Goal: Task Accomplishment & Management: Use online tool/utility

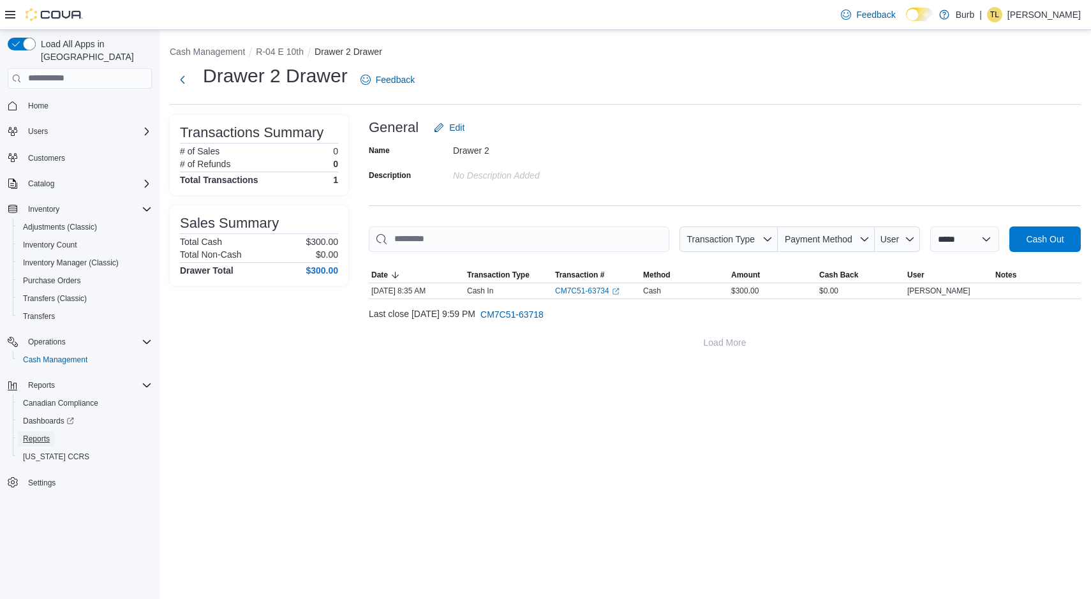
click at [34, 434] on span "Reports" at bounding box center [36, 439] width 27 height 10
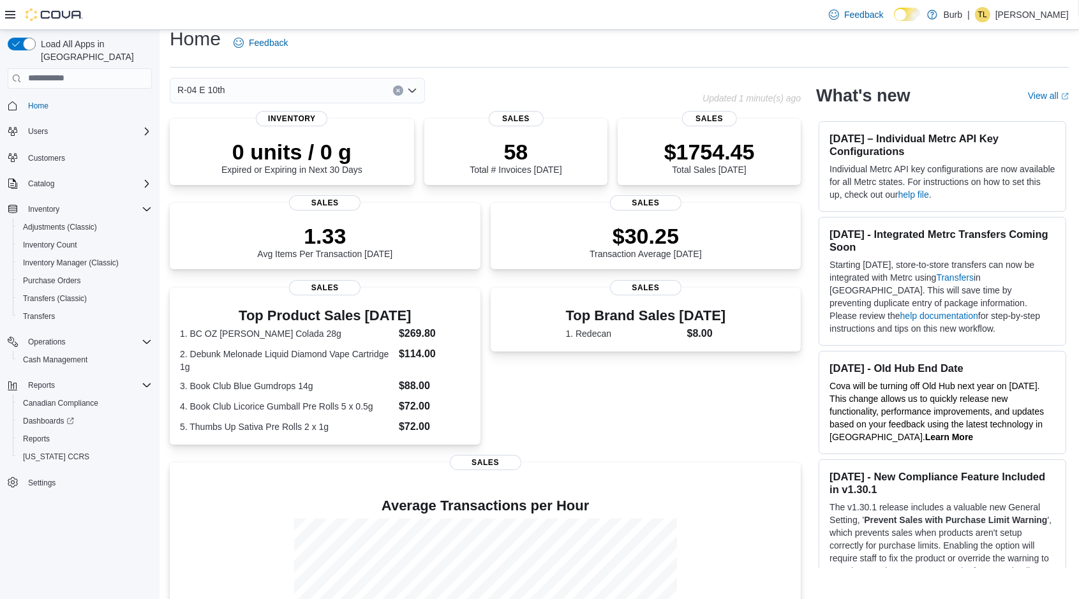
scroll to position [150, 0]
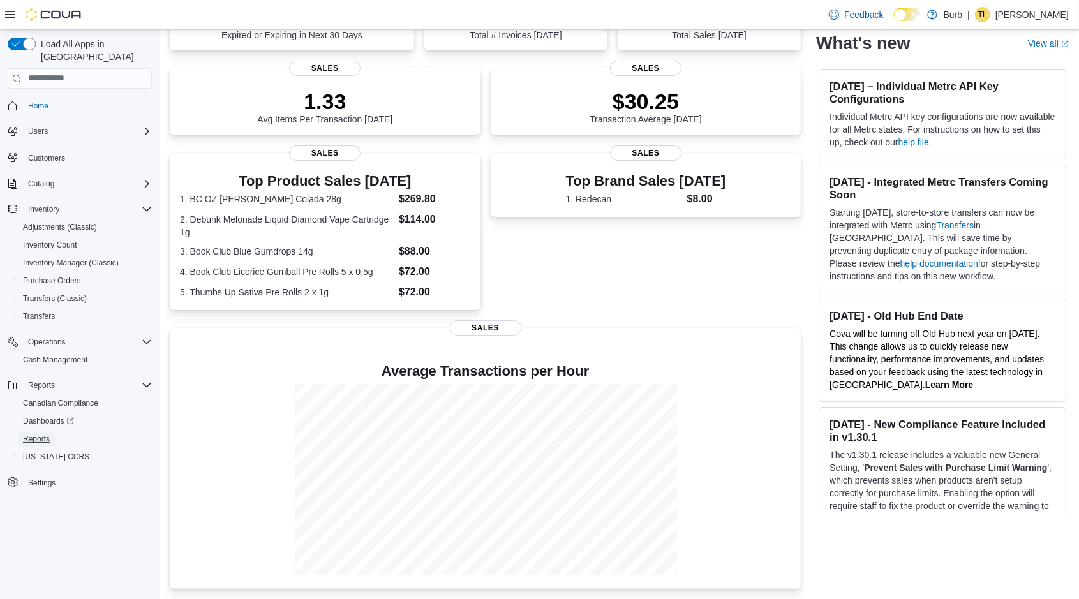
click at [47, 434] on span "Reports" at bounding box center [36, 439] width 27 height 10
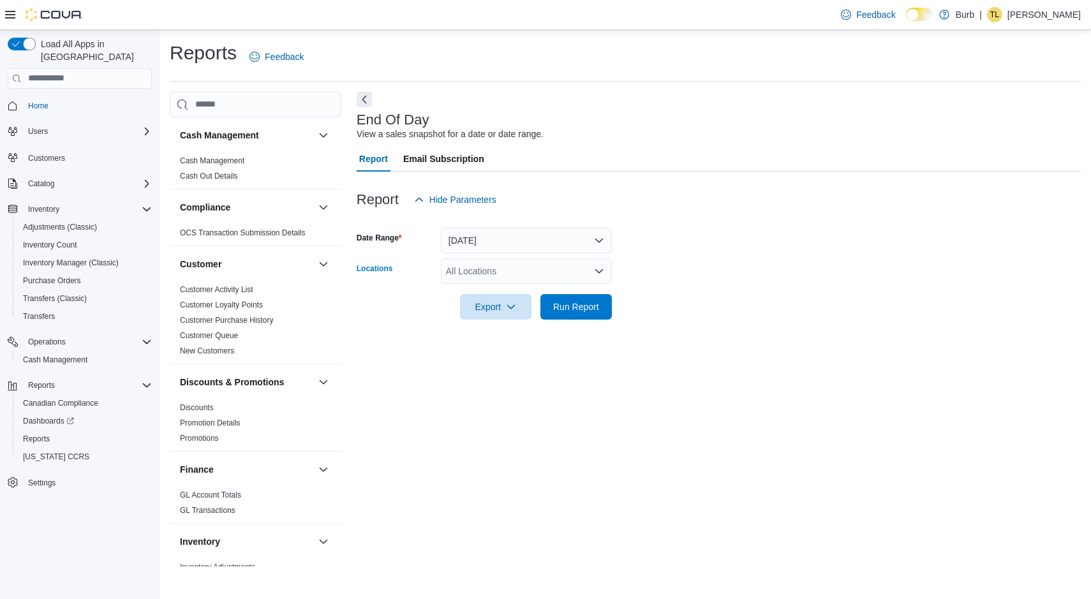
click at [514, 266] on div "All Locations" at bounding box center [526, 271] width 171 height 26
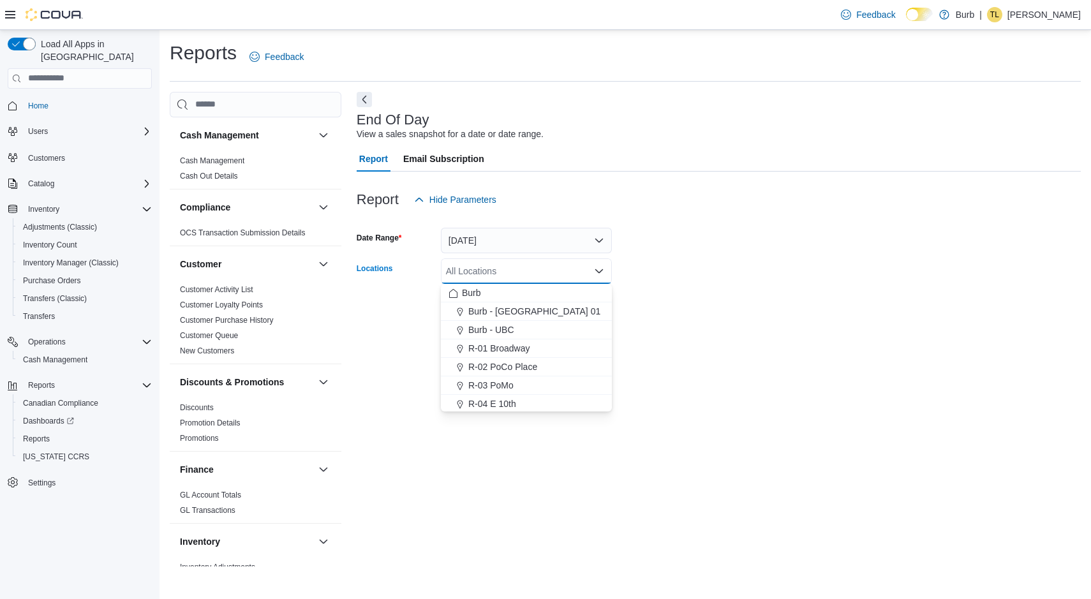
click at [546, 398] on div "R-04 E 10th" at bounding box center [527, 404] width 156 height 13
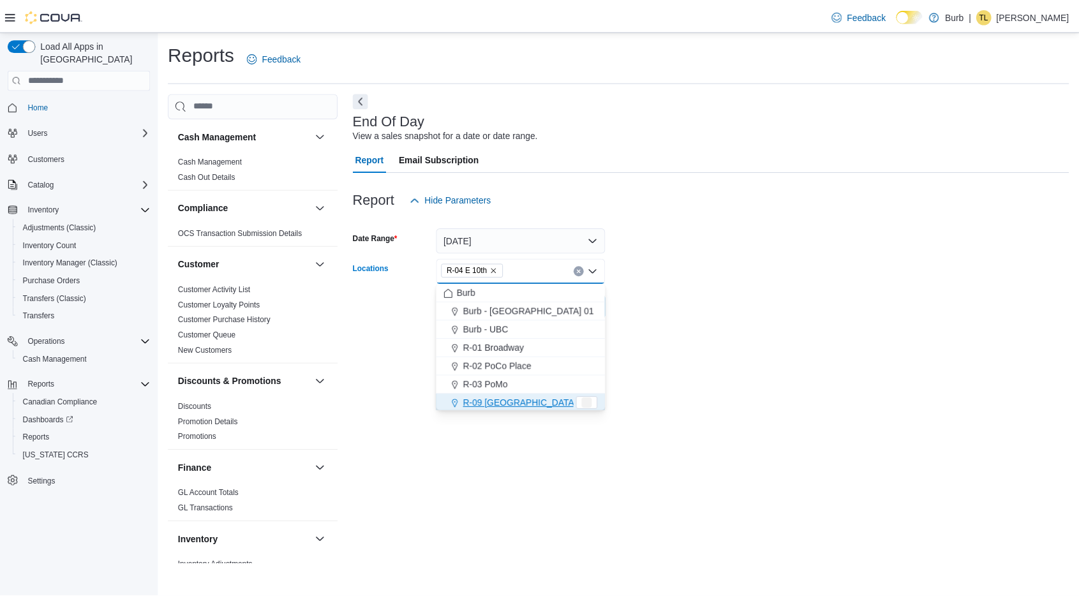
scroll to position [2, 0]
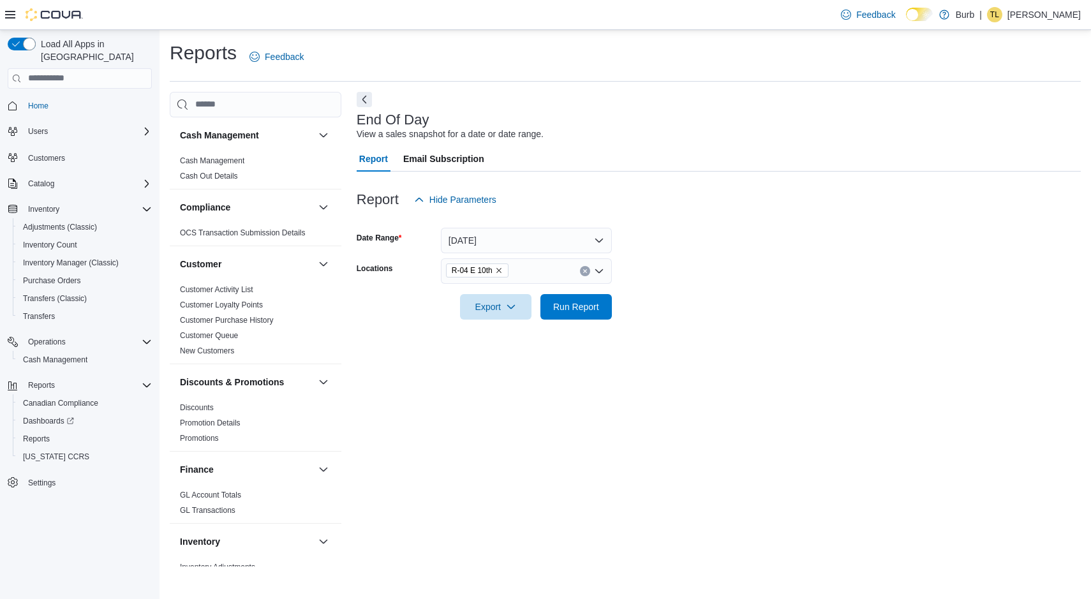
click at [771, 289] on div at bounding box center [719, 289] width 724 height 10
click at [578, 299] on span "Run Report" at bounding box center [576, 307] width 56 height 26
